Goal: Complete application form

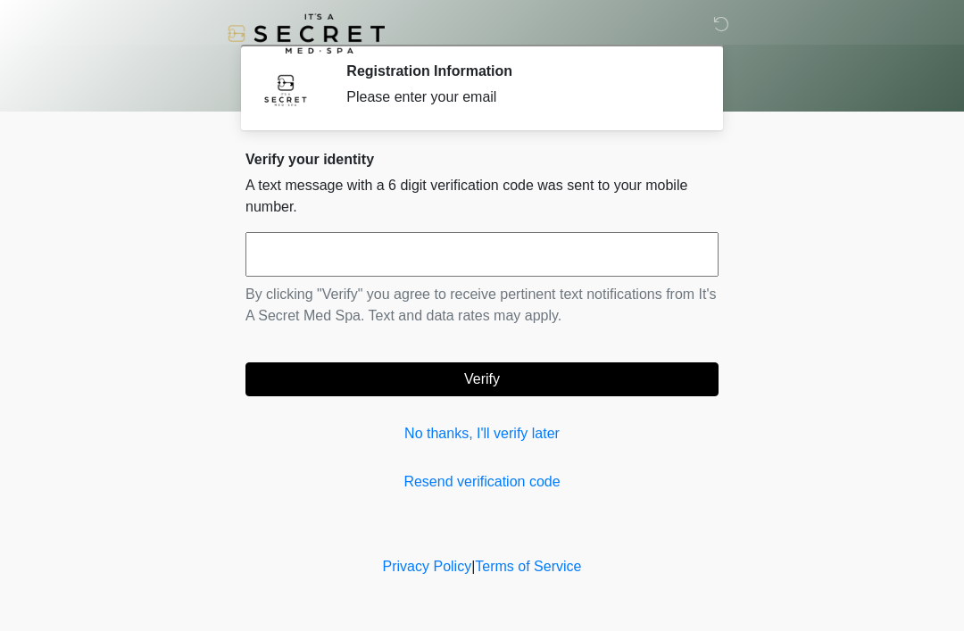
click at [512, 424] on link "No thanks, I'll verify later" at bounding box center [482, 433] width 473 height 21
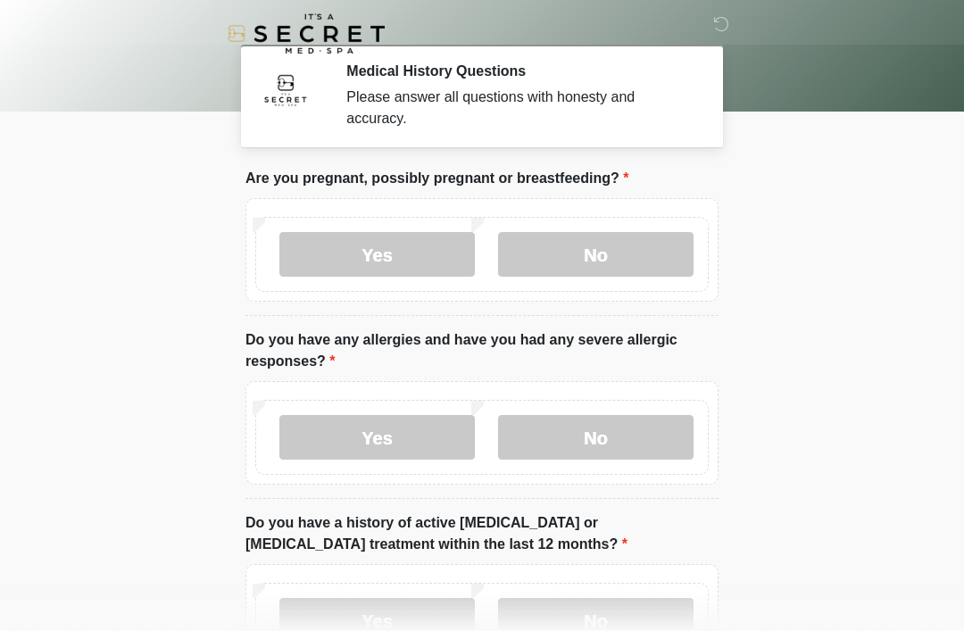
click at [590, 249] on label "No" at bounding box center [596, 254] width 196 height 45
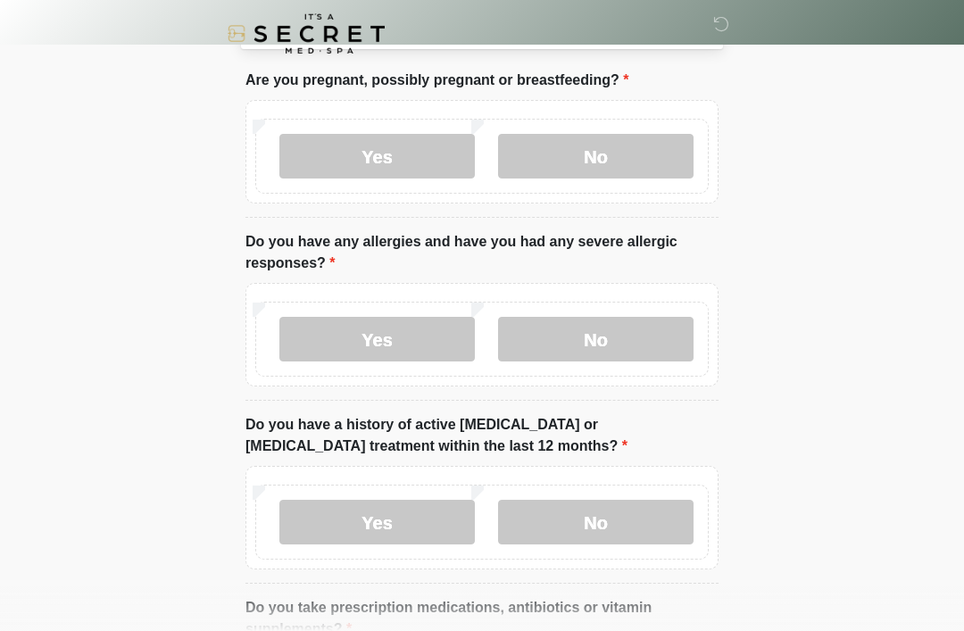
scroll to position [320, 0]
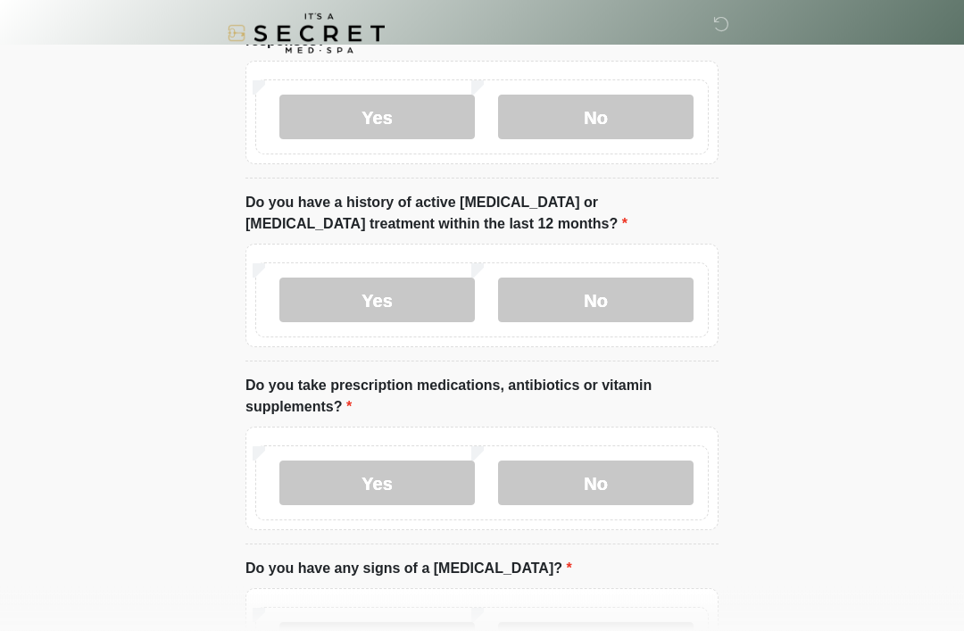
click at [607, 102] on label "No" at bounding box center [596, 118] width 196 height 45
click at [594, 307] on label "No" at bounding box center [596, 300] width 196 height 45
click at [589, 496] on label "No" at bounding box center [596, 483] width 196 height 45
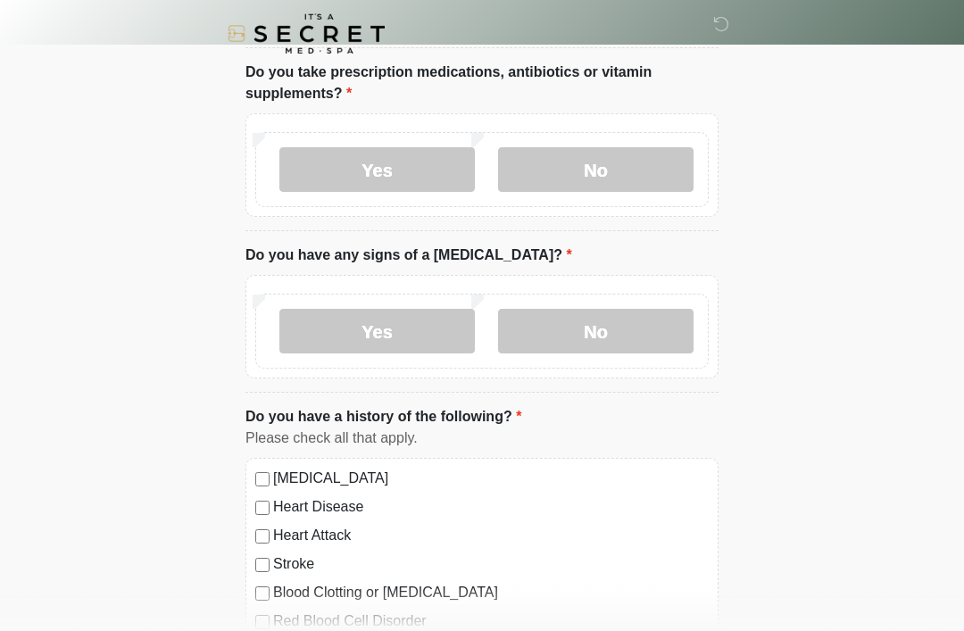
click at [593, 321] on label "No" at bounding box center [596, 331] width 196 height 45
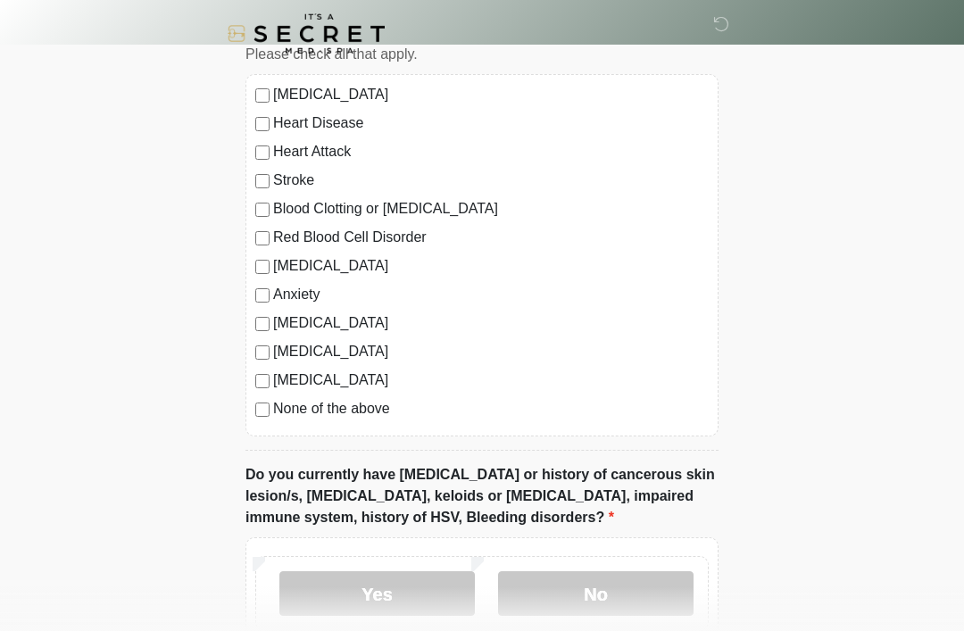
scroll to position [1281, 0]
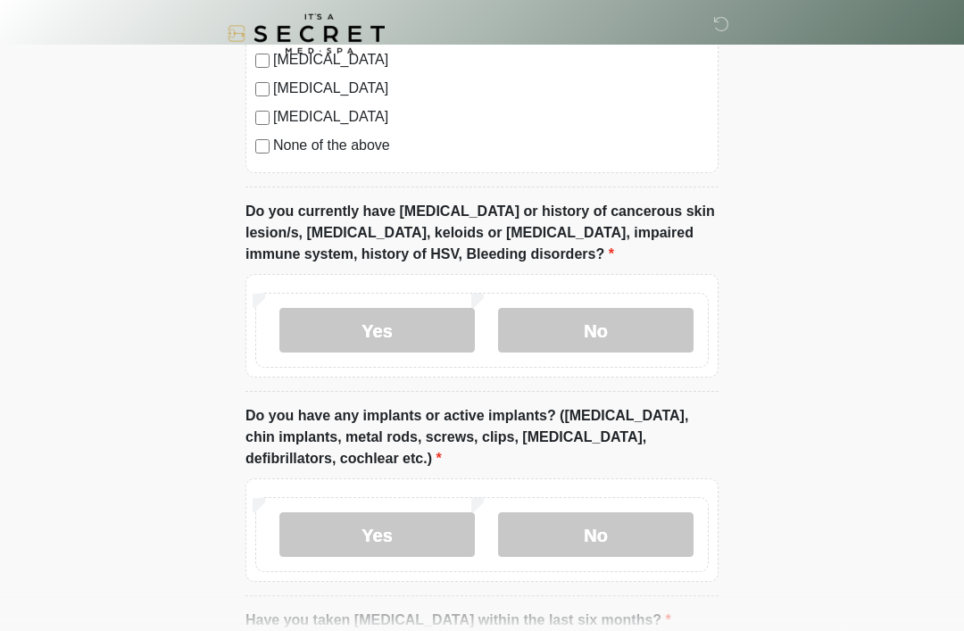
click at [608, 337] on label "No" at bounding box center [596, 330] width 196 height 45
click at [637, 539] on label "No" at bounding box center [596, 535] width 196 height 45
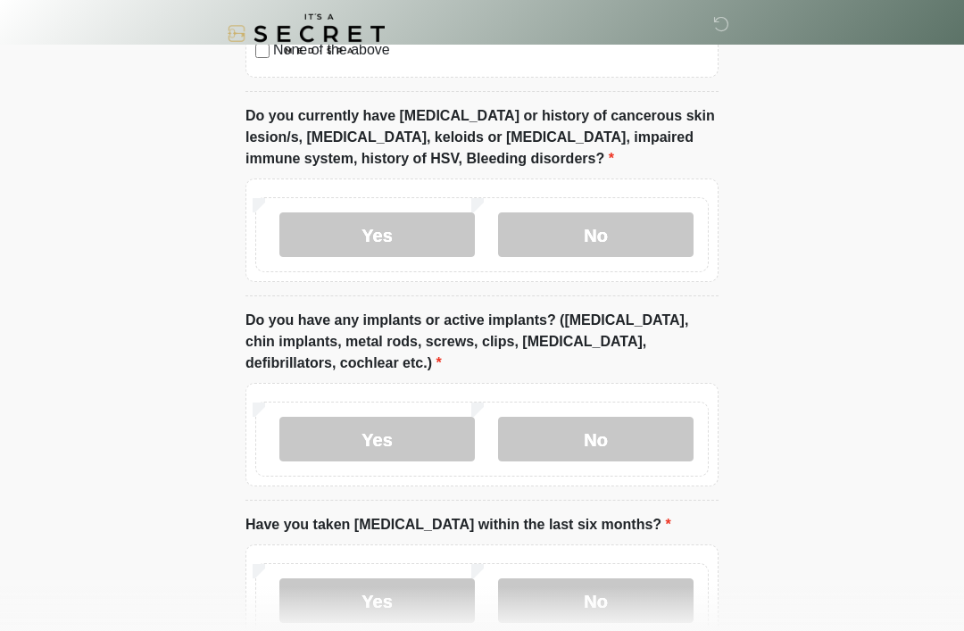
scroll to position [1492, 0]
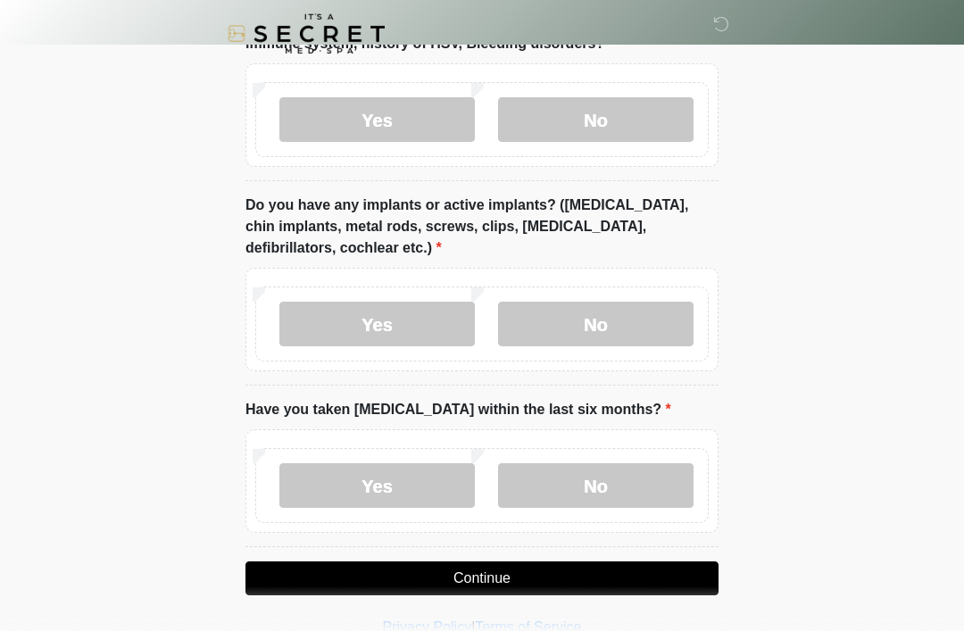
click at [579, 493] on label "No" at bounding box center [596, 485] width 196 height 45
click at [512, 585] on button "Continue" at bounding box center [482, 579] width 473 height 34
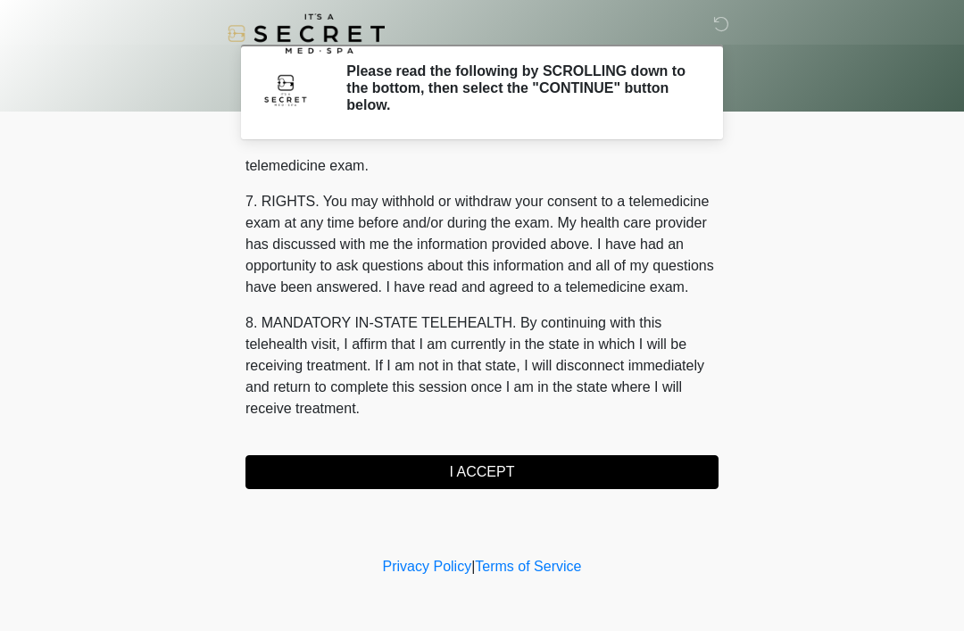
scroll to position [762, 0]
click at [434, 479] on button "I ACCEPT" at bounding box center [482, 472] width 473 height 34
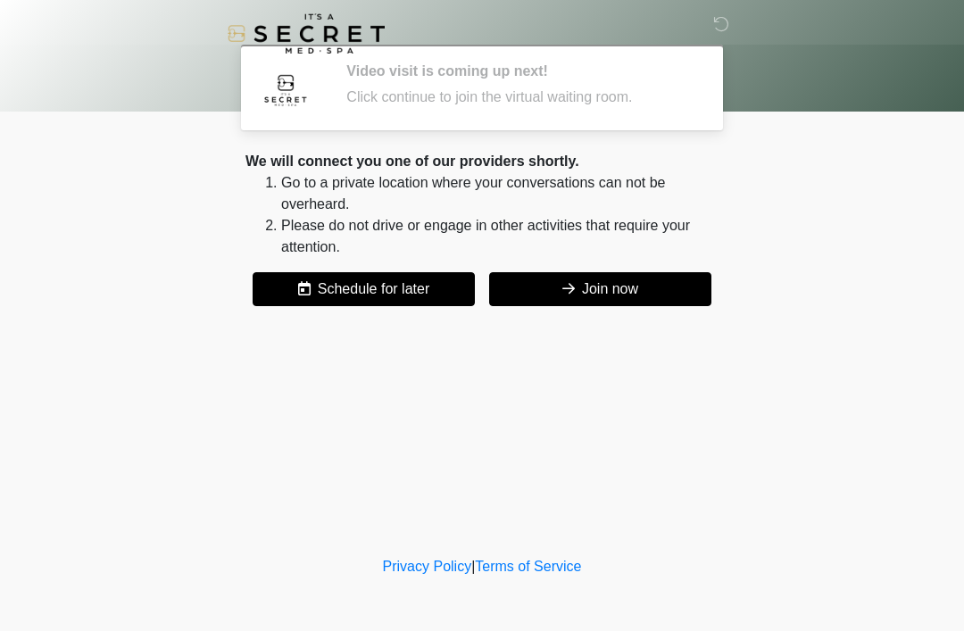
click at [640, 290] on button "Join now" at bounding box center [600, 289] width 222 height 34
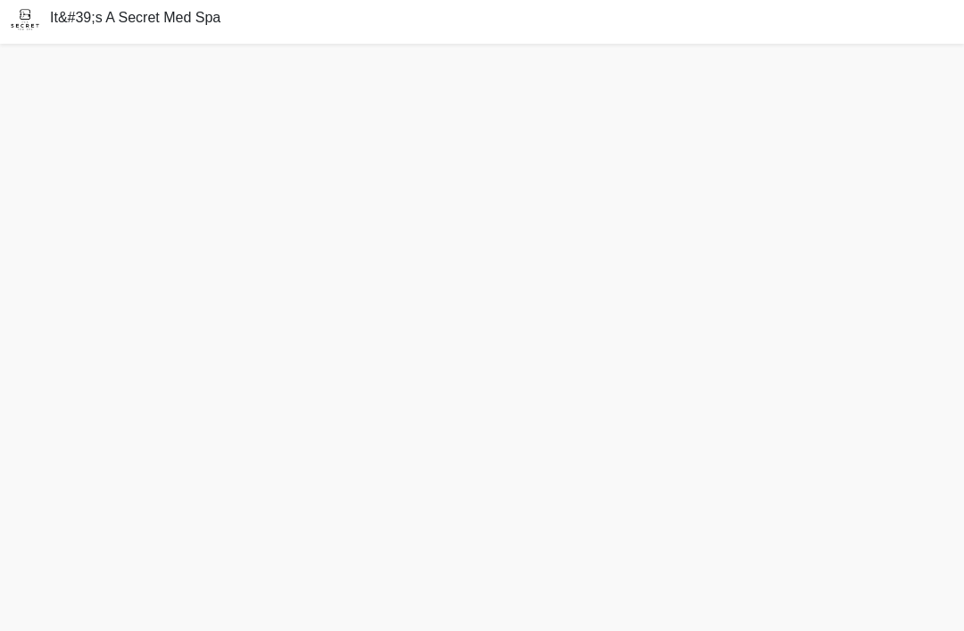
scroll to position [37, 0]
